Goal: Use online tool/utility: Utilize a website feature to perform a specific function

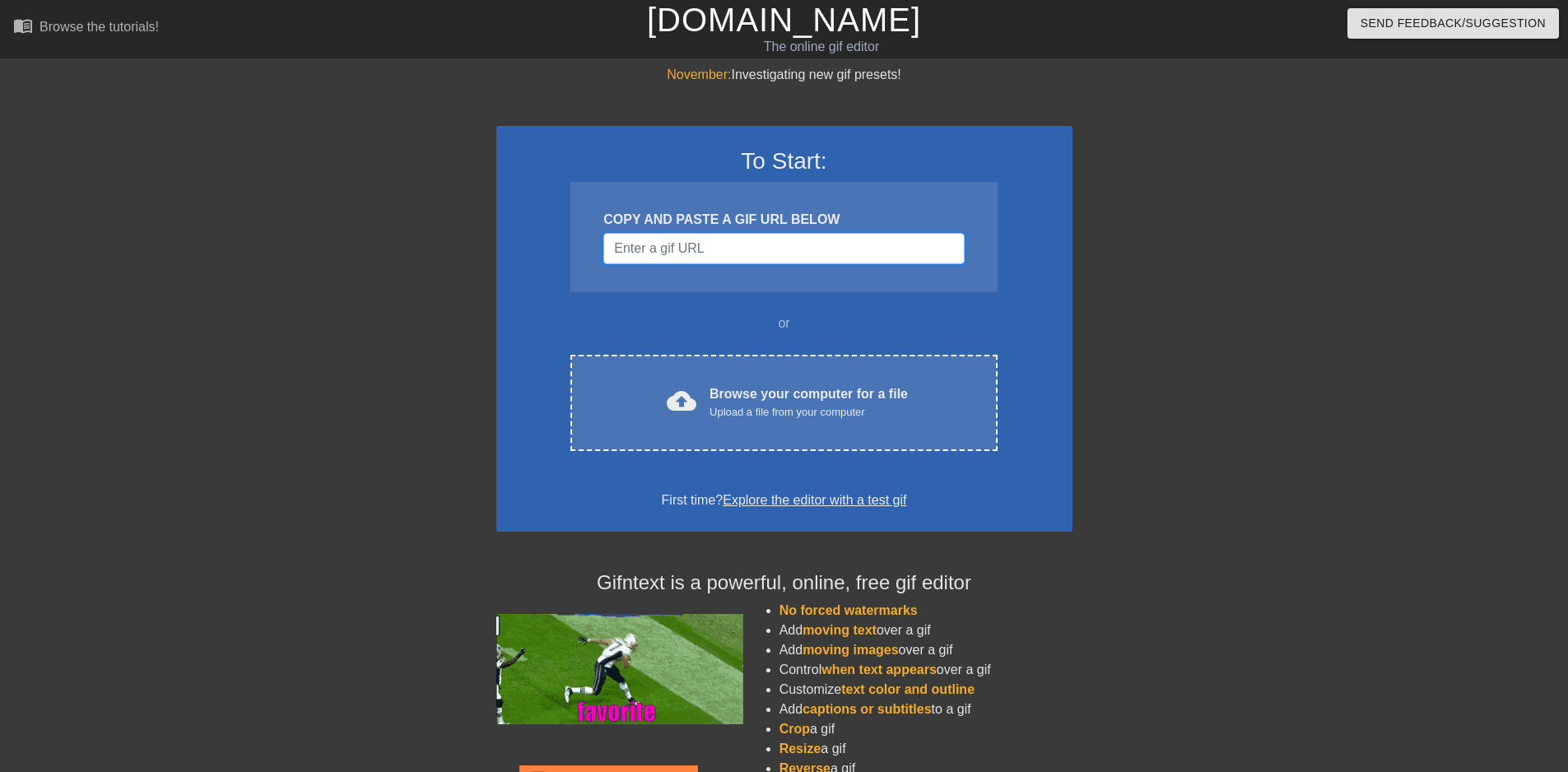
click at [802, 246] on input "Username" at bounding box center [783, 248] width 361 height 32
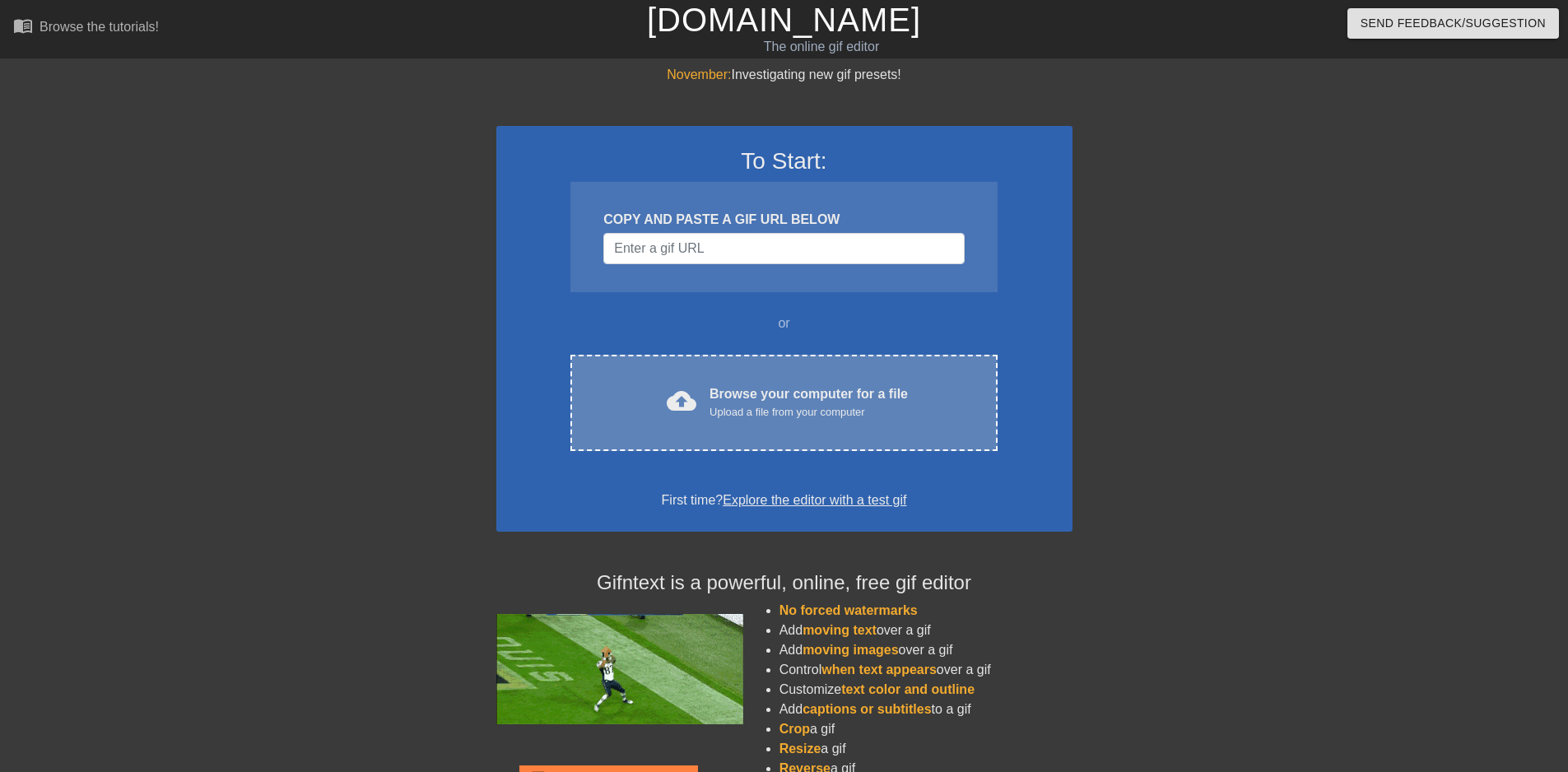
click at [847, 396] on div "Browse your computer for a file Upload a file from your computer" at bounding box center [809, 403] width 199 height 36
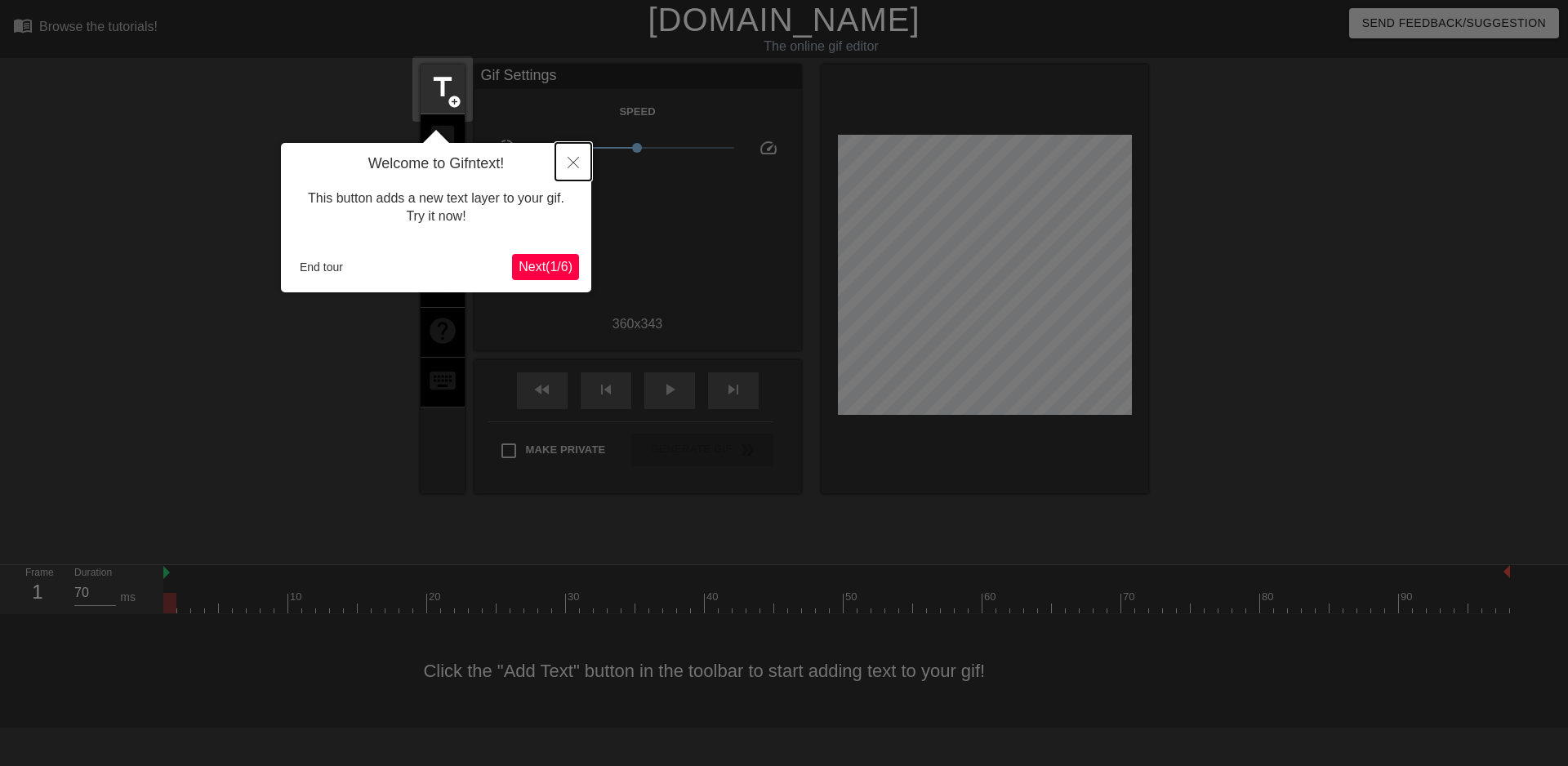
click at [571, 169] on button "Close" at bounding box center [573, 162] width 36 height 37
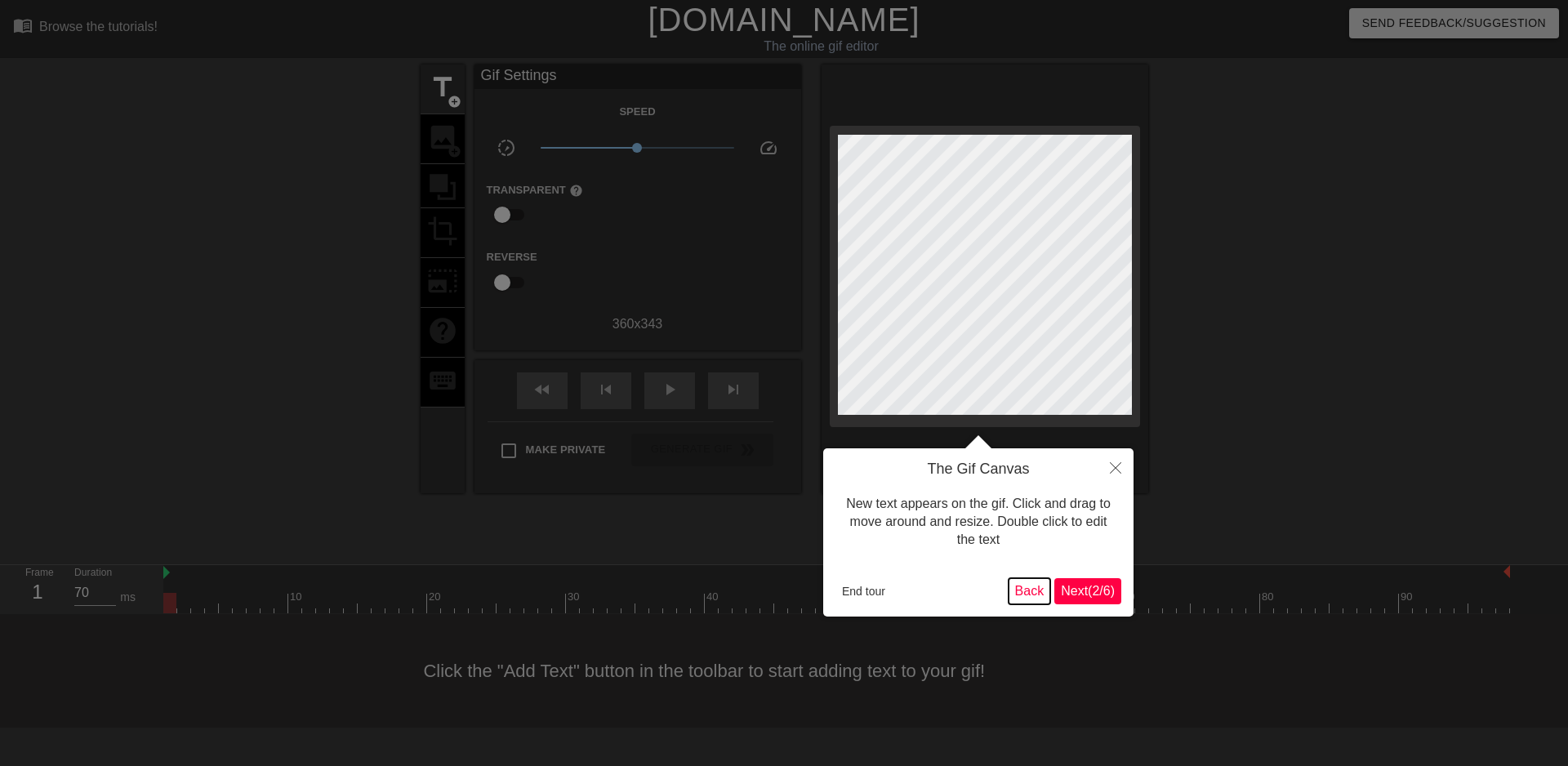
click at [1033, 587] on button "Back" at bounding box center [1030, 591] width 43 height 26
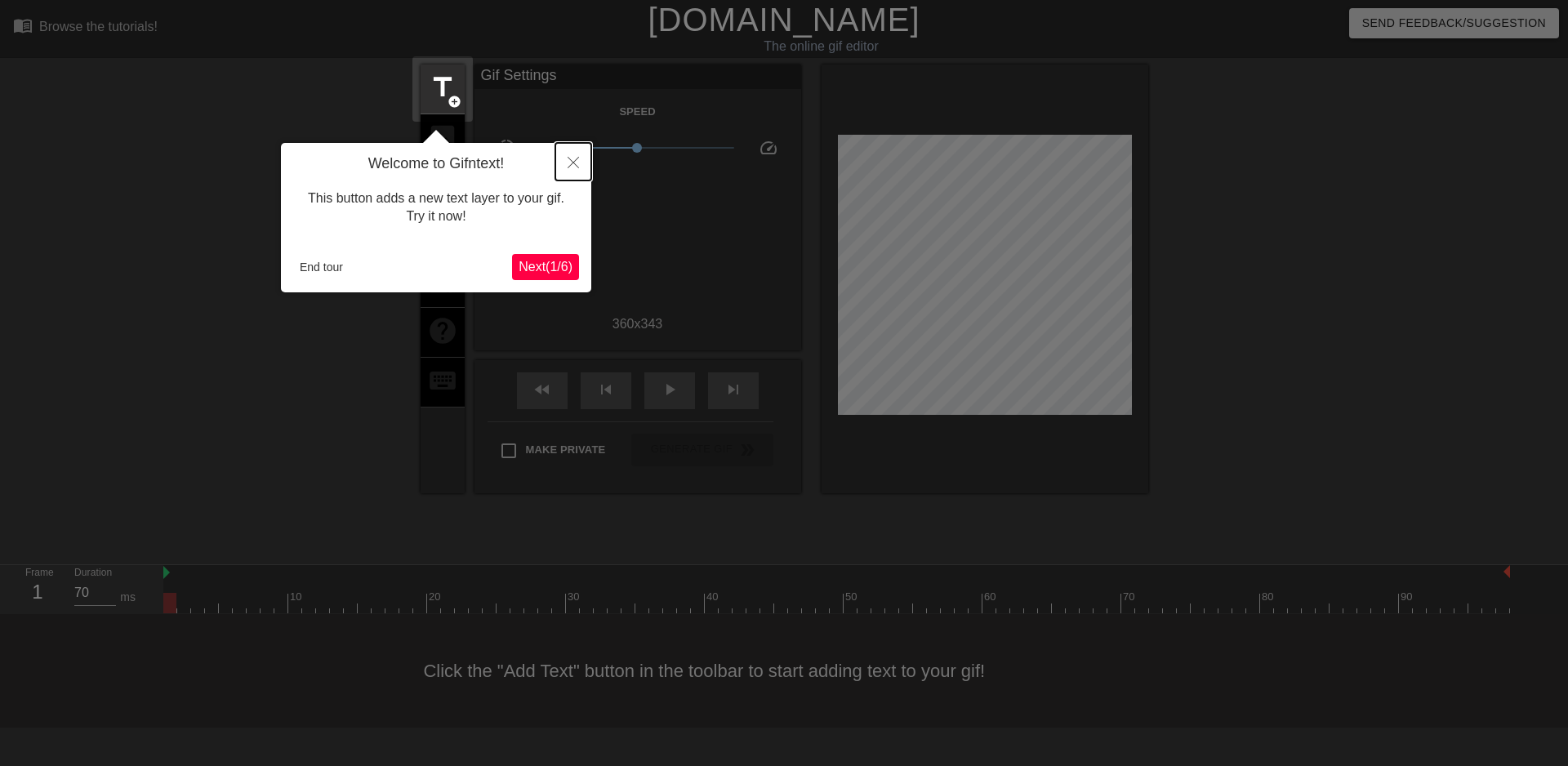
click at [567, 160] on button "Close" at bounding box center [573, 162] width 36 height 37
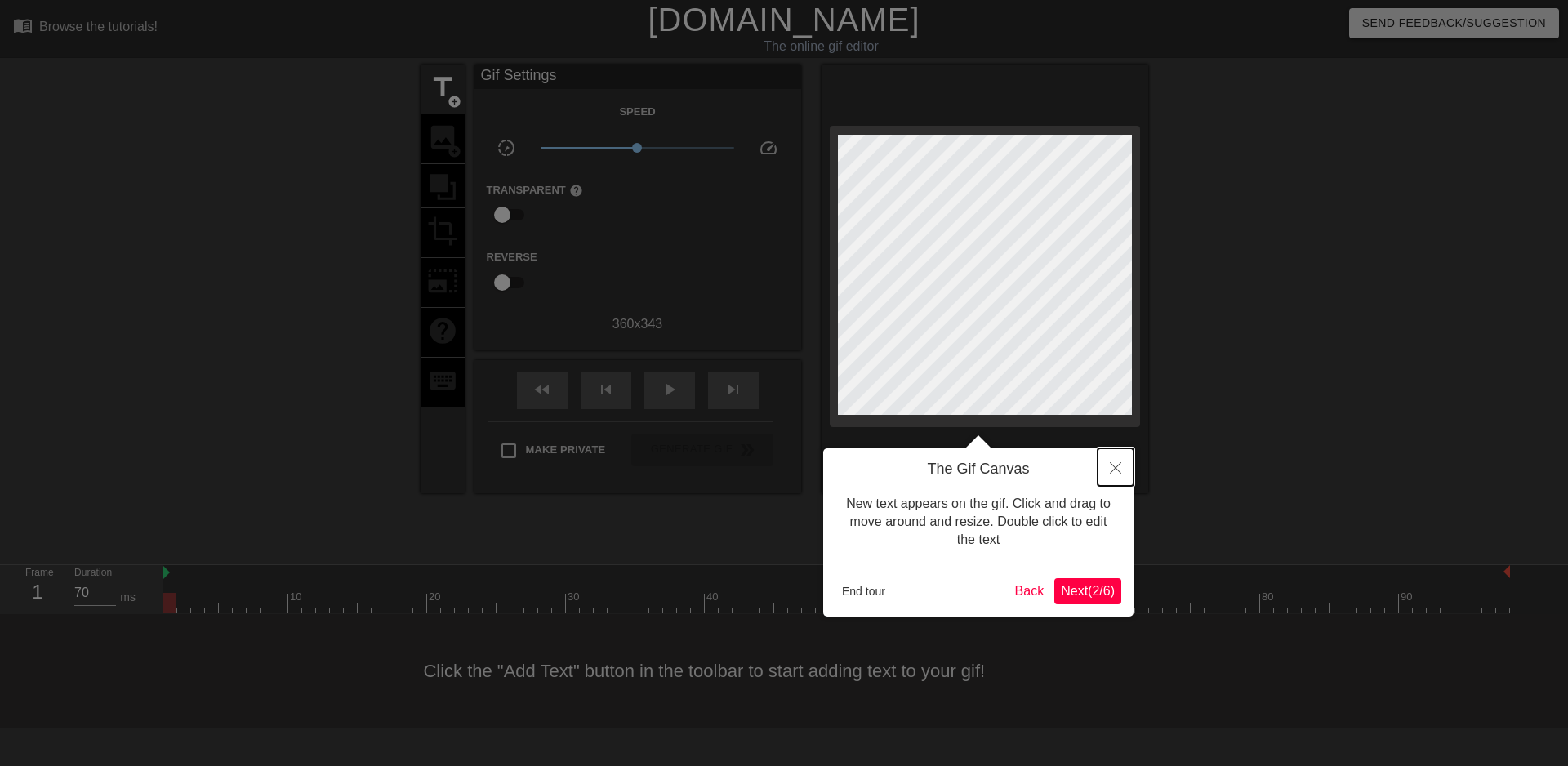
click at [1118, 474] on button "Close" at bounding box center [1116, 467] width 36 height 37
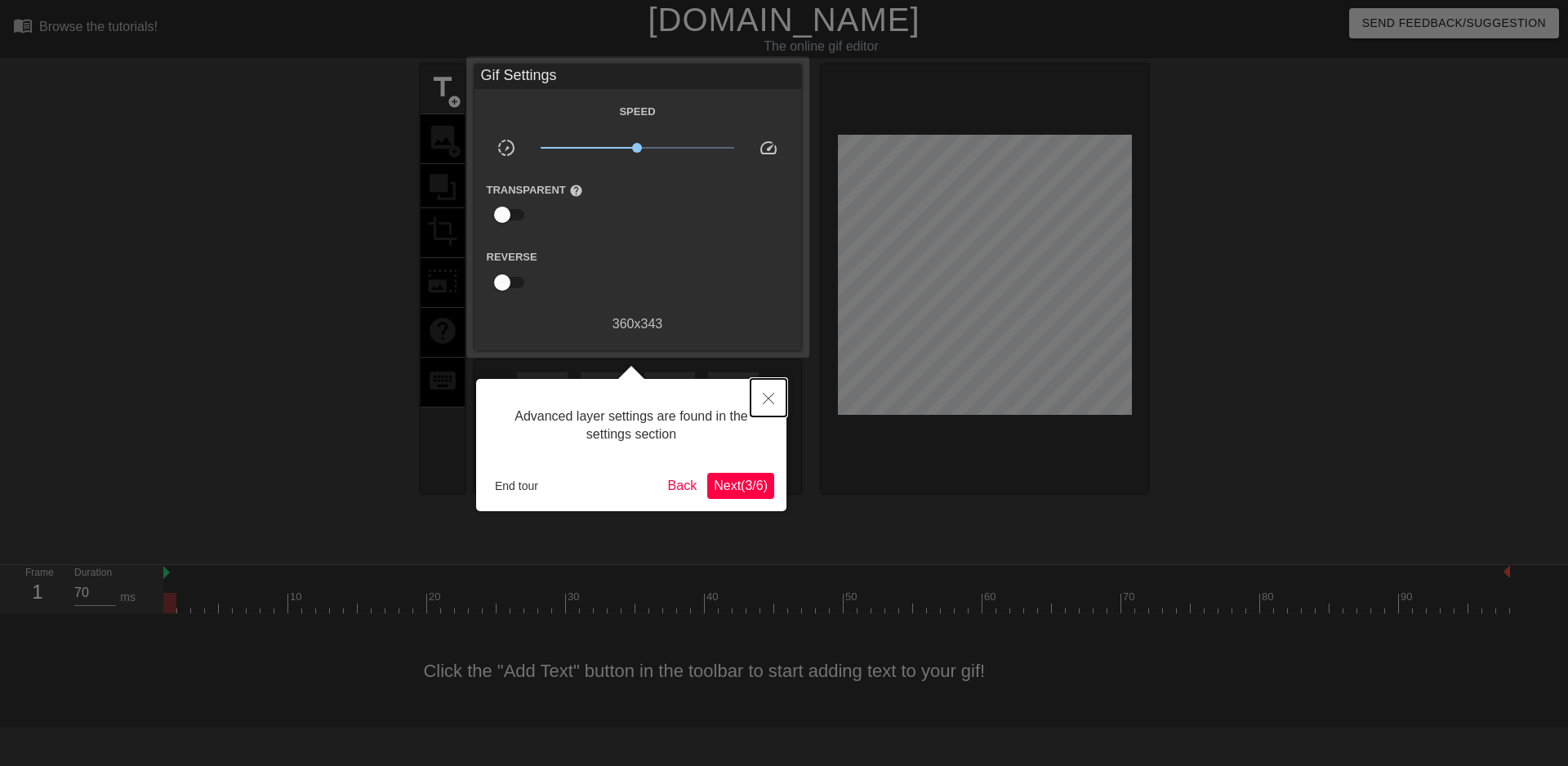
click at [773, 391] on button "Close" at bounding box center [769, 398] width 36 height 37
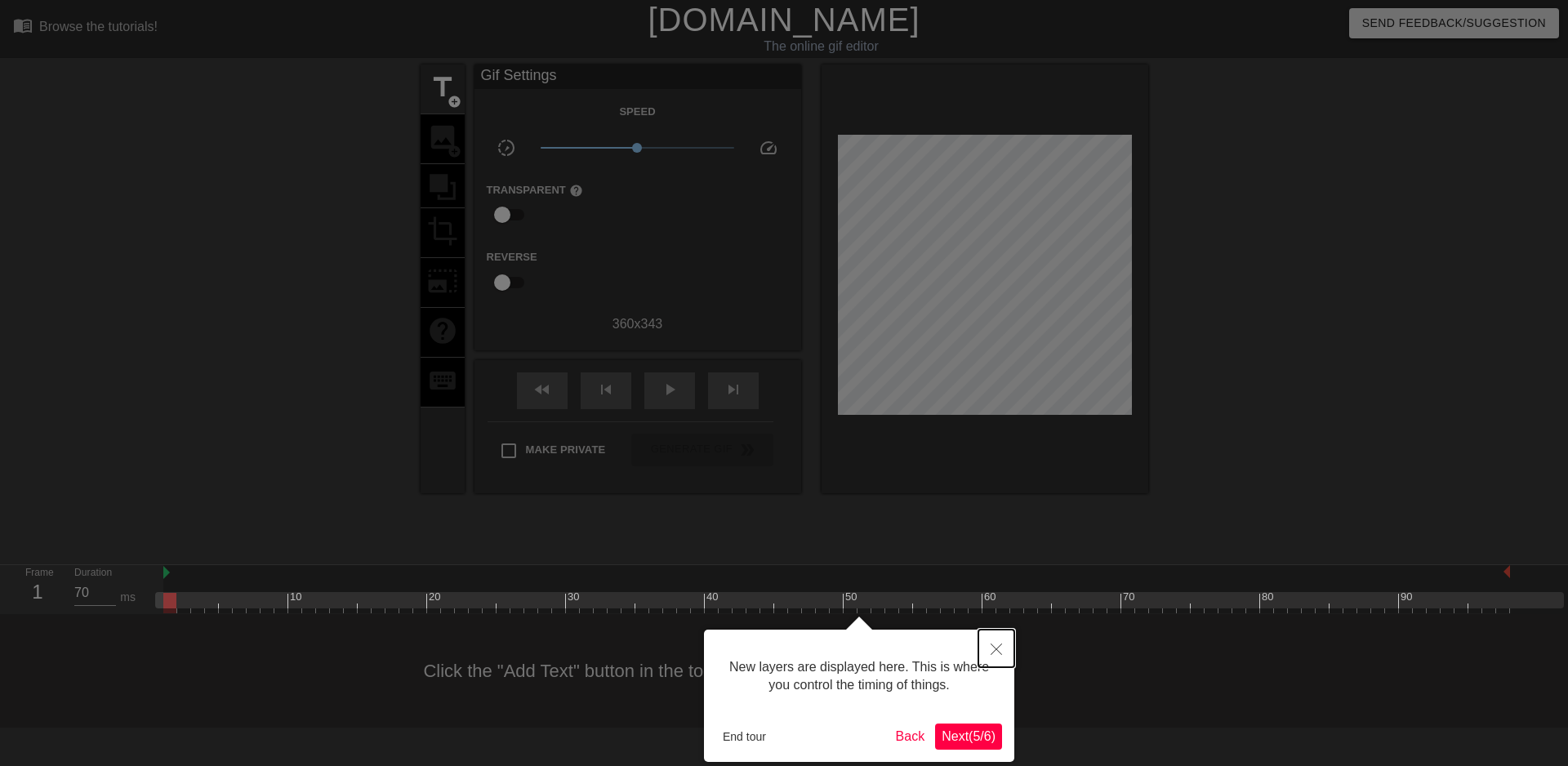
click at [996, 644] on icon "Close" at bounding box center [996, 649] width 11 height 11
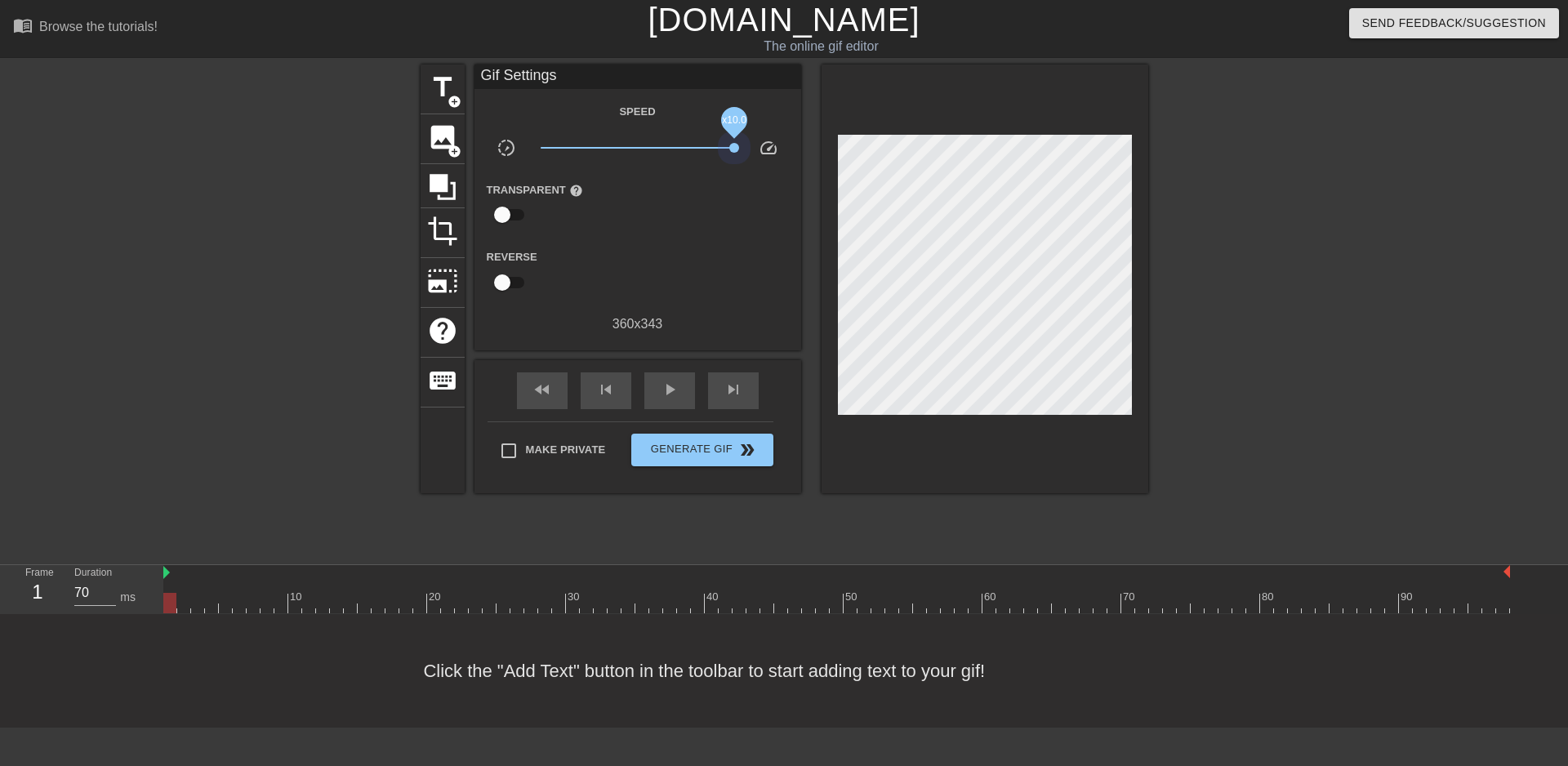
drag, startPoint x: 635, startPoint y: 143, endPoint x: 767, endPoint y: 150, distance: 132.2
click at [767, 150] on div "slow_motion_video x10.0 speed" at bounding box center [638, 150] width 327 height 26
drag, startPoint x: 727, startPoint y: 147, endPoint x: 759, endPoint y: 145, distance: 32.1
click at [759, 145] on div "slow_motion_video x10.0 speed" at bounding box center [638, 150] width 327 height 26
click at [1294, 241] on div at bounding box center [1291, 309] width 245 height 490
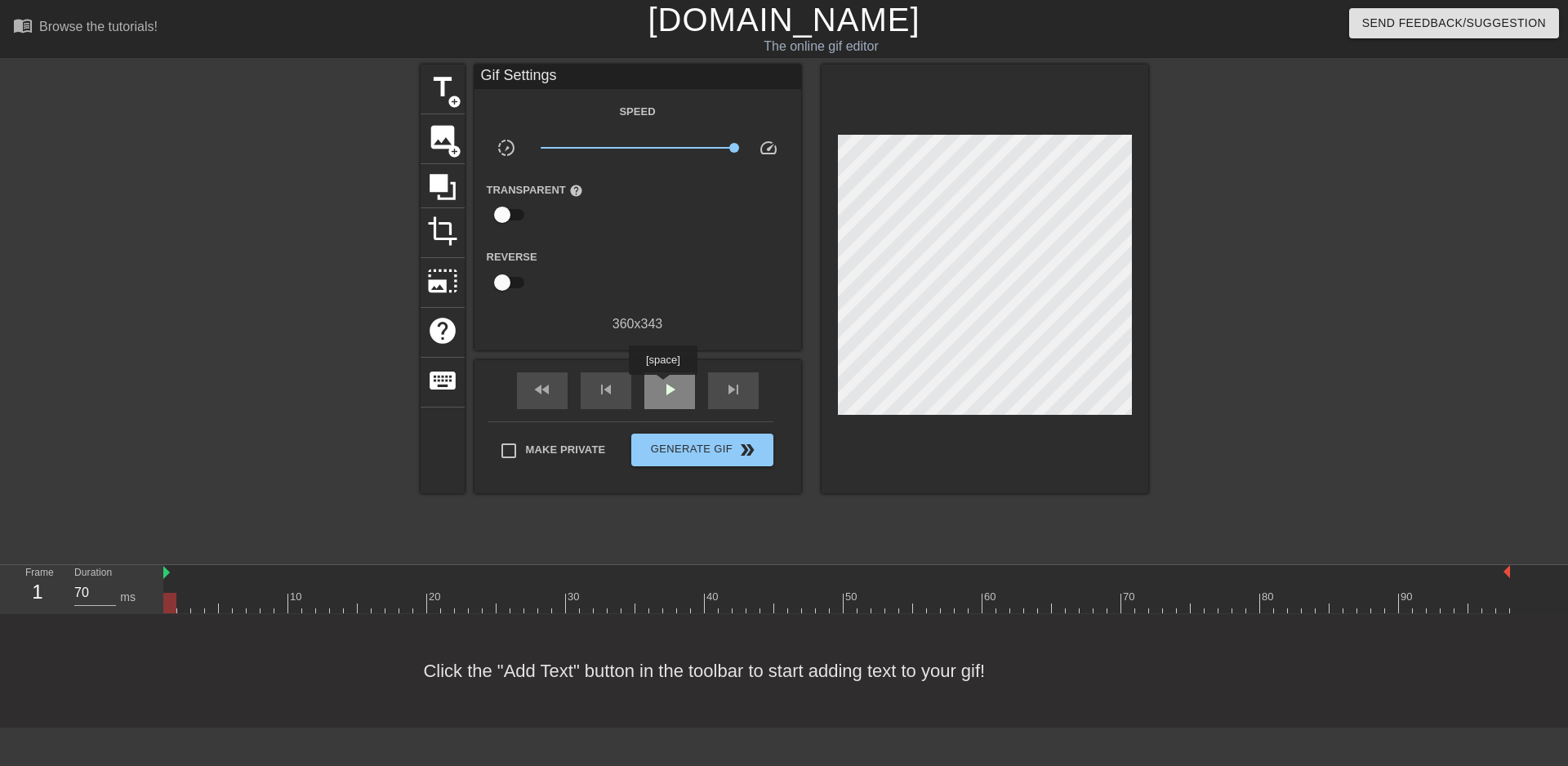
click at [668, 386] on span "play_arrow" at bounding box center [669, 389] width 20 height 20
drag, startPoint x: 732, startPoint y: 141, endPoint x: 687, endPoint y: 143, distance: 45.0
click at [687, 143] on span "x4.12" at bounding box center [638, 147] width 194 height 20
drag, startPoint x: 686, startPoint y: 143, endPoint x: 654, endPoint y: 151, distance: 33.0
click at [654, 151] on span "x1.50" at bounding box center [655, 148] width 10 height 10
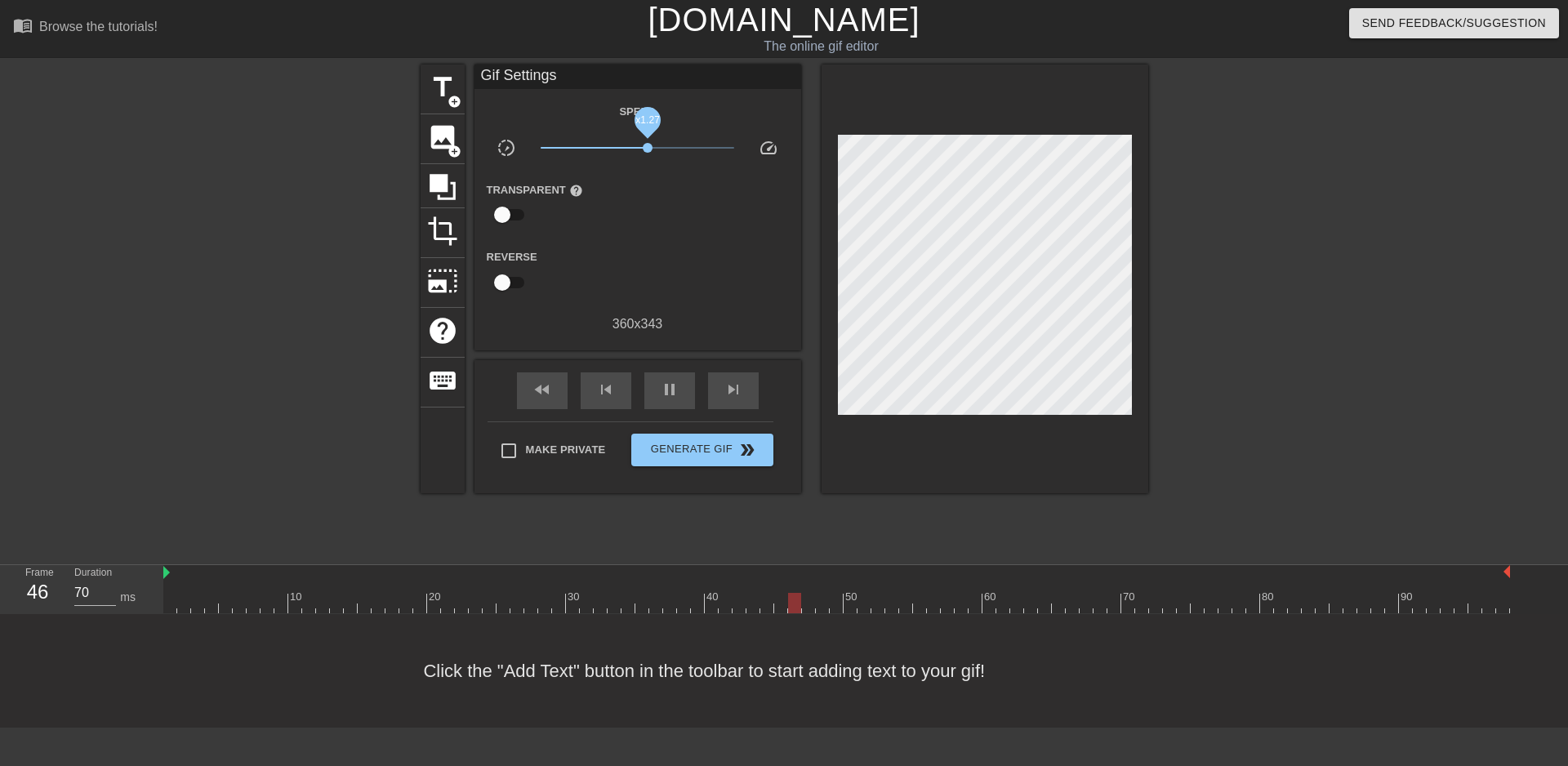
click at [648, 143] on span "x1.27" at bounding box center [648, 148] width 10 height 10
click at [1206, 303] on div at bounding box center [1291, 309] width 245 height 490
click at [649, 149] on span "x1.30" at bounding box center [649, 148] width 10 height 10
click at [649, 144] on span "x1.30" at bounding box center [649, 148] width 10 height 10
click at [713, 450] on span "Generate Gif double_arrow" at bounding box center [702, 450] width 128 height 20
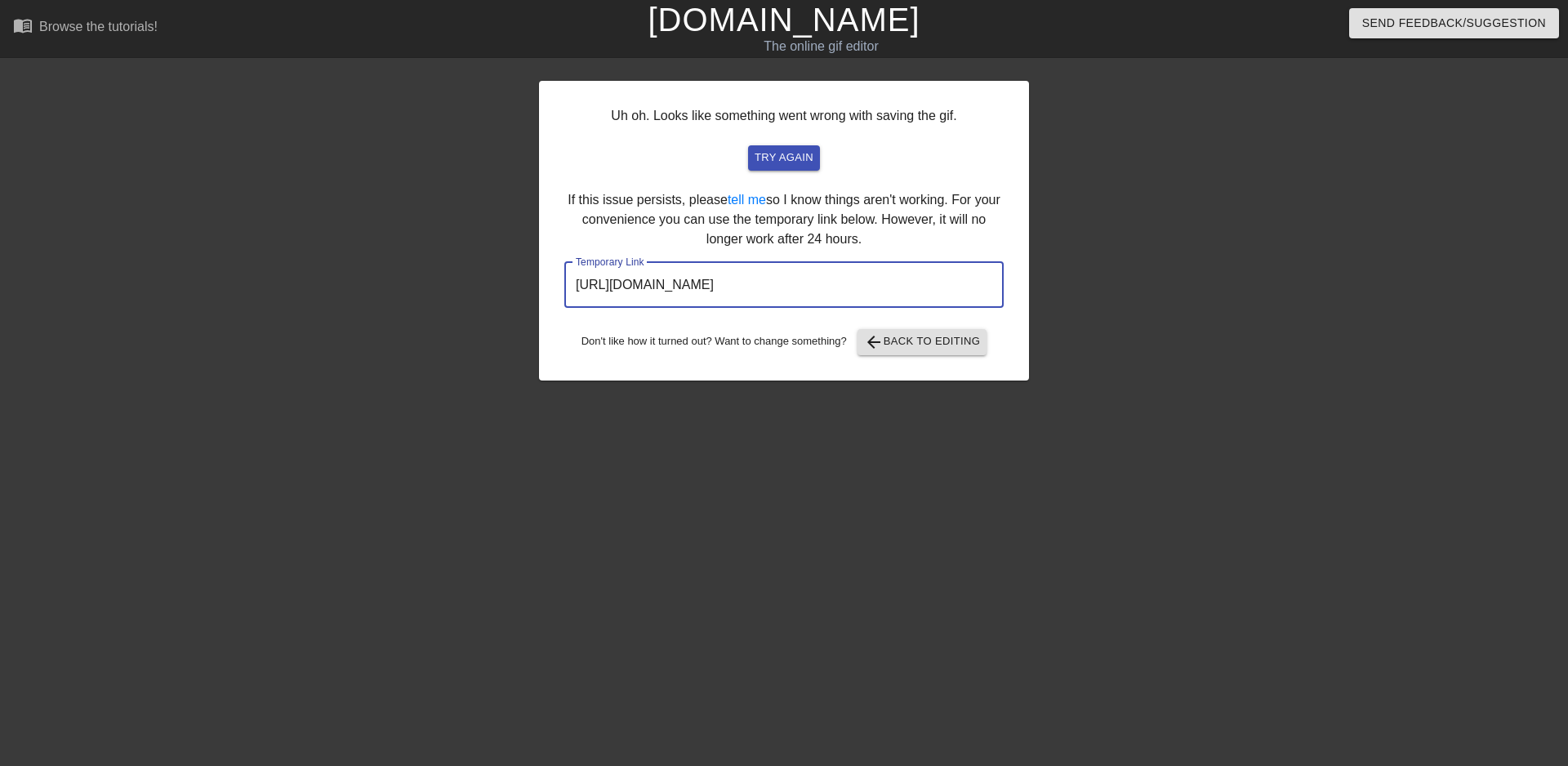
drag, startPoint x: 918, startPoint y: 291, endPoint x: 508, endPoint y: 295, distance: 410.0
click at [508, 295] on div "Uh oh. Looks like something went wrong with saving the gif. try again If this i…" at bounding box center [784, 309] width 1568 height 490
click at [1224, 334] on div at bounding box center [1171, 309] width 245 height 490
click at [788, 148] on button "try again" at bounding box center [784, 158] width 72 height 26
